Goal: Navigation & Orientation: Go to known website

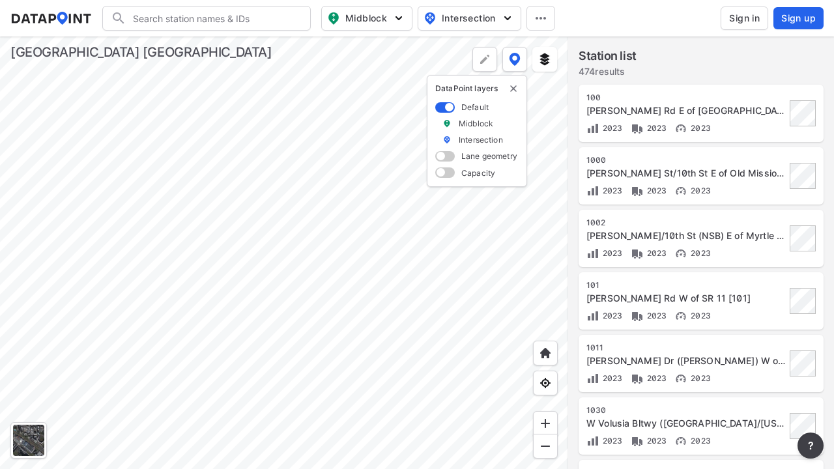
click at [374, 14] on x-pw-glass at bounding box center [417, 234] width 834 height 469
click at [371, 20] on x-pw-glass at bounding box center [417, 234] width 834 height 469
click at [371, 12] on x-pw-glass at bounding box center [417, 234] width 834 height 469
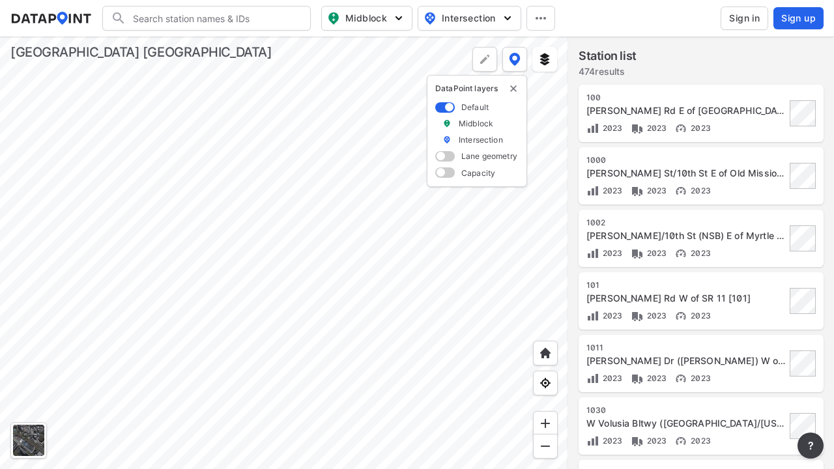
click at [476, 10] on x-pw-glass at bounding box center [417, 234] width 834 height 469
click at [477, 9] on x-pw-glass at bounding box center [417, 234] width 834 height 469
